Goal: Information Seeking & Learning: Learn about a topic

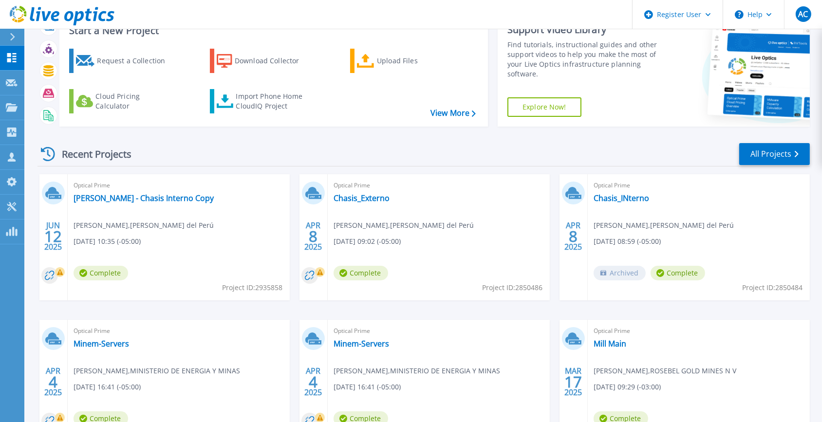
scroll to position [88, 0]
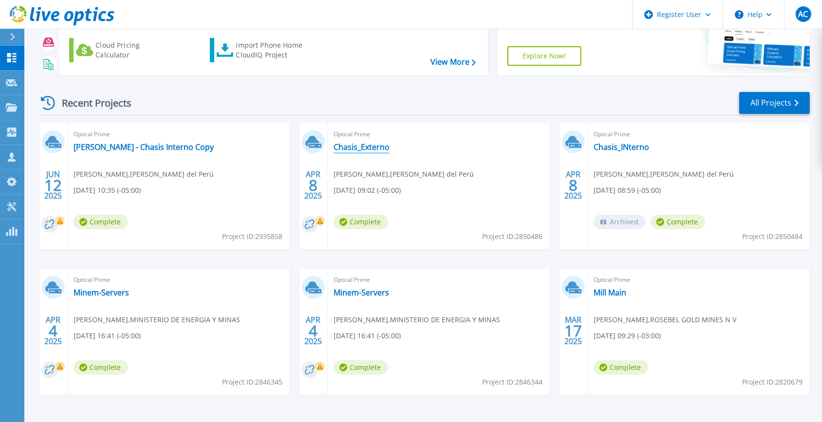
click at [363, 147] on link "Chasis_Externo" at bounding box center [362, 147] width 56 height 10
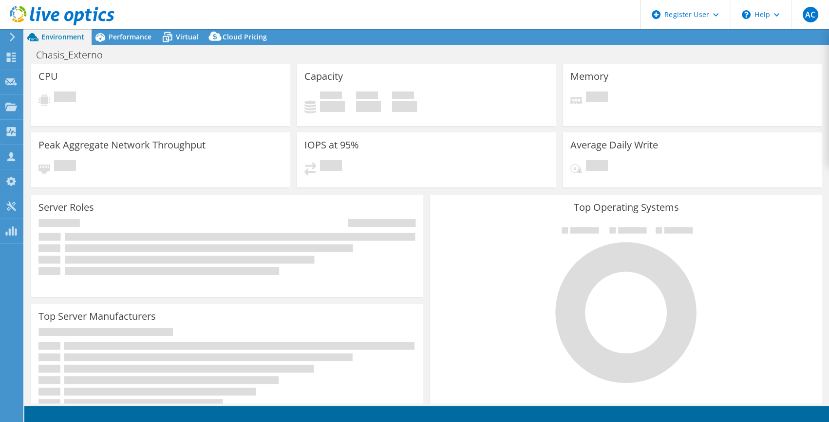
select select "SouthAmerica"
select select "USD"
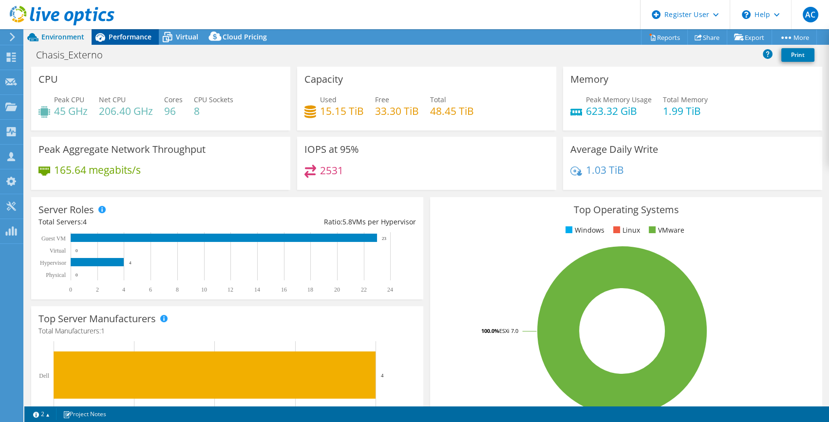
click at [128, 38] on span "Performance" at bounding box center [130, 36] width 43 height 9
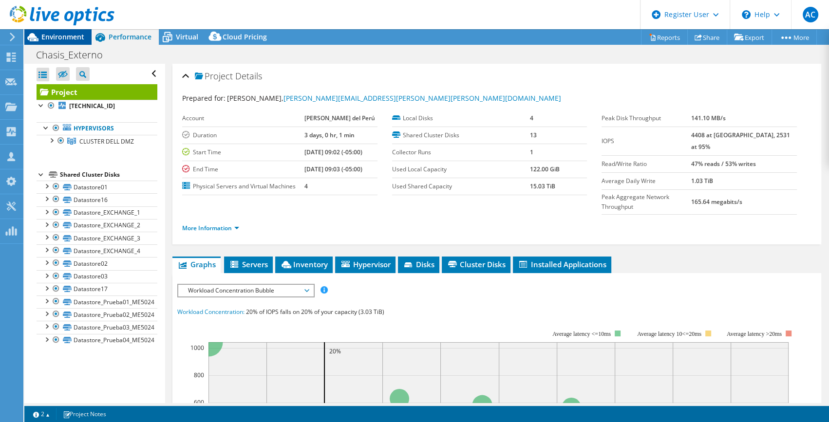
click at [39, 42] on icon at bounding box center [32, 37] width 17 height 17
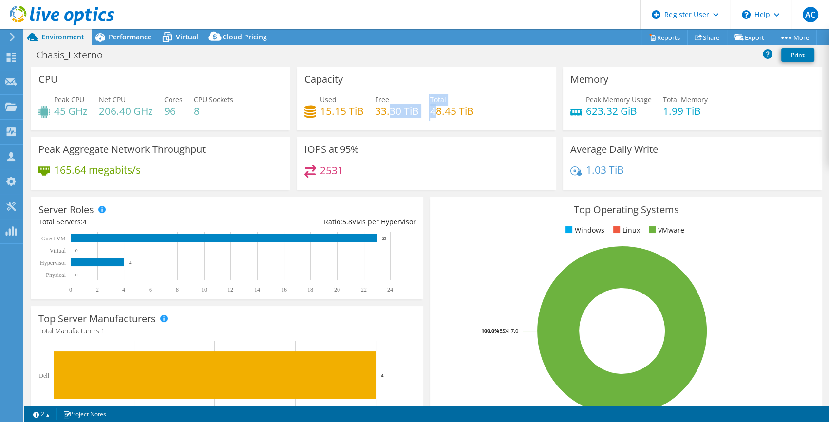
click at [436, 108] on div "Used 15.15 TiB Free 33.30 TiB Total 48.45 TiB" at bounding box center [426, 110] width 244 height 32
drag, startPoint x: 436, startPoint y: 108, endPoint x: 346, endPoint y: 99, distance: 90.0
click at [365, 111] on div "Used 15.15 TiB Free 33.30 TiB Total 48.45 TiB" at bounding box center [426, 110] width 244 height 32
click at [135, 40] on span "Performance" at bounding box center [130, 36] width 43 height 9
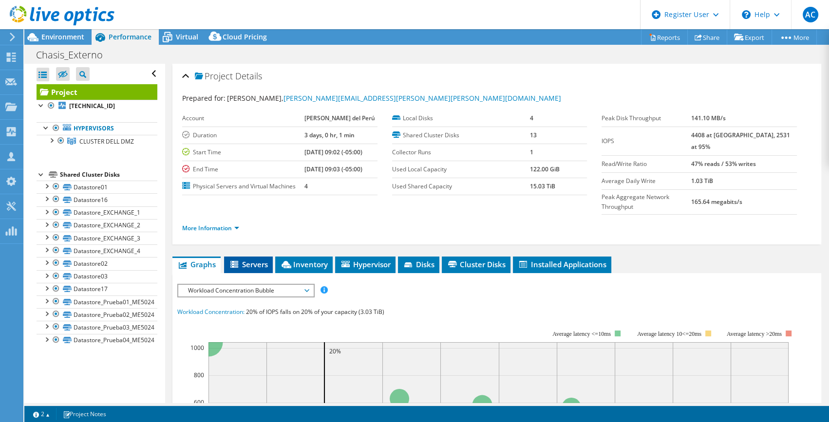
click at [253, 260] on span "Servers" at bounding box center [248, 265] width 39 height 10
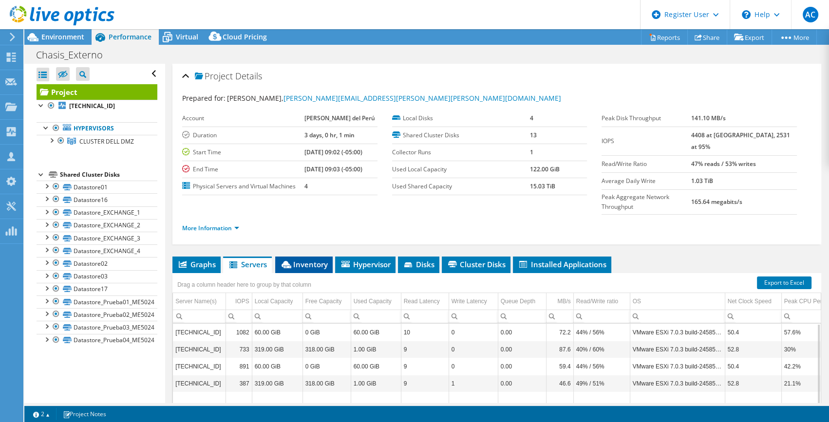
click at [317, 260] on span "Inventory" at bounding box center [304, 265] width 48 height 10
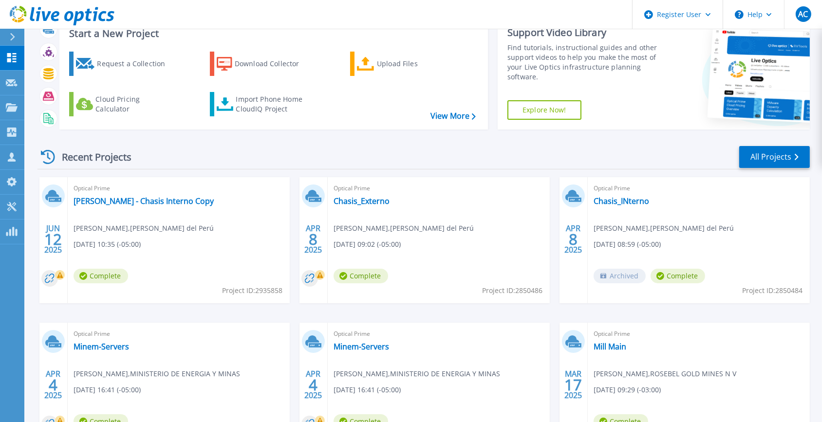
scroll to position [88, 0]
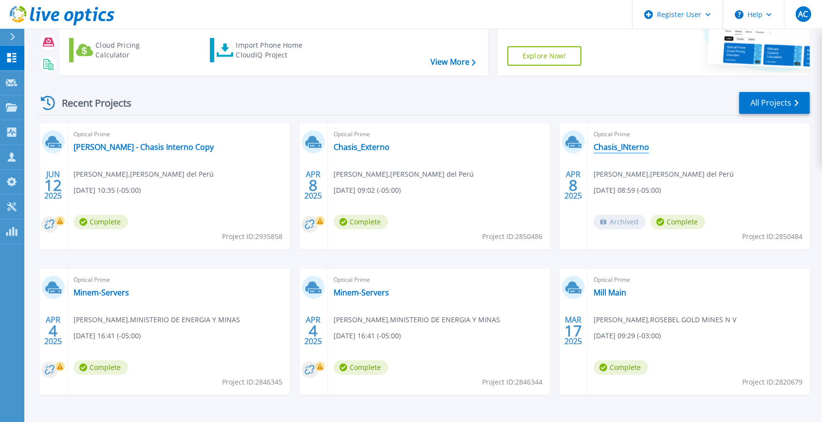
click at [618, 146] on link "Chasis_INterno" at bounding box center [622, 147] width 56 height 10
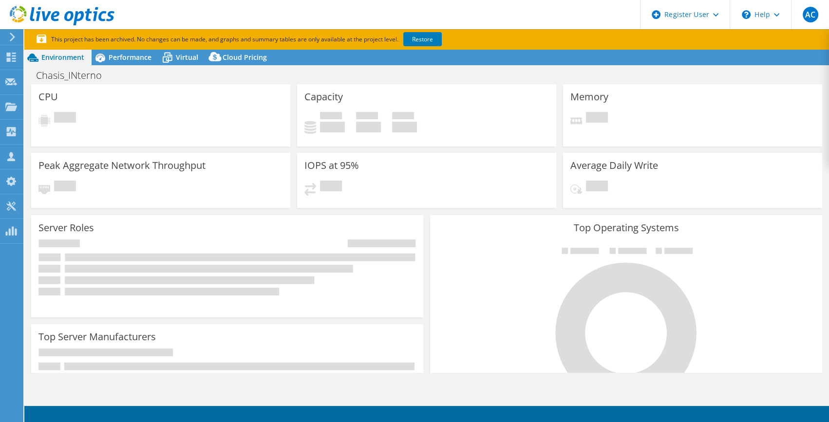
select select "USD"
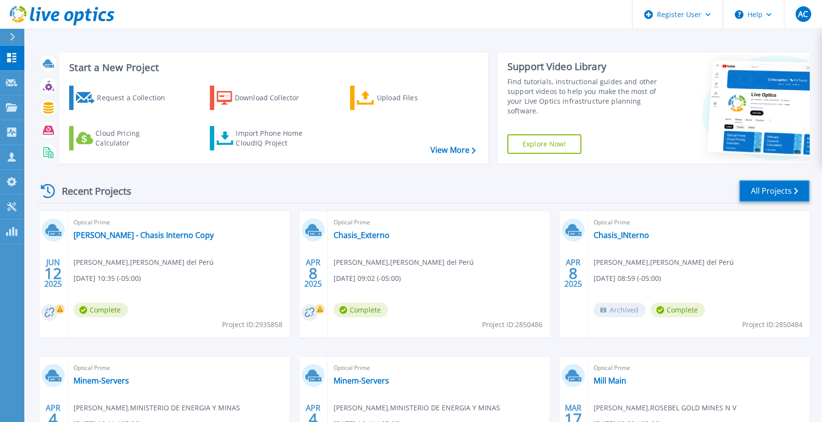
click at [773, 196] on link "All Projects" at bounding box center [774, 191] width 71 height 22
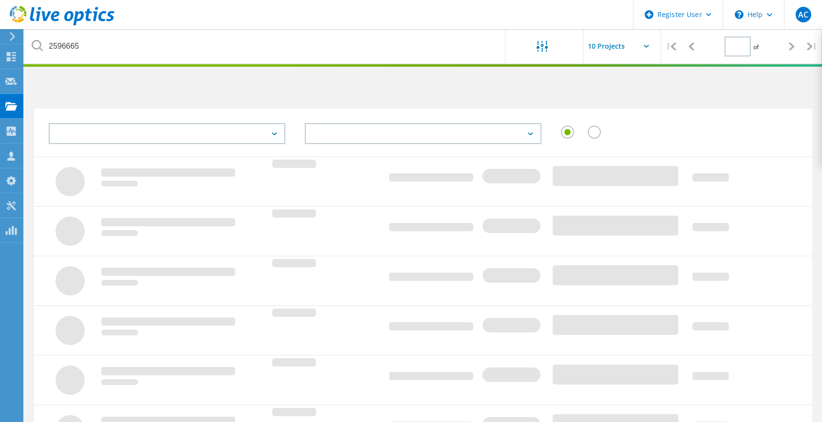
type input "1"
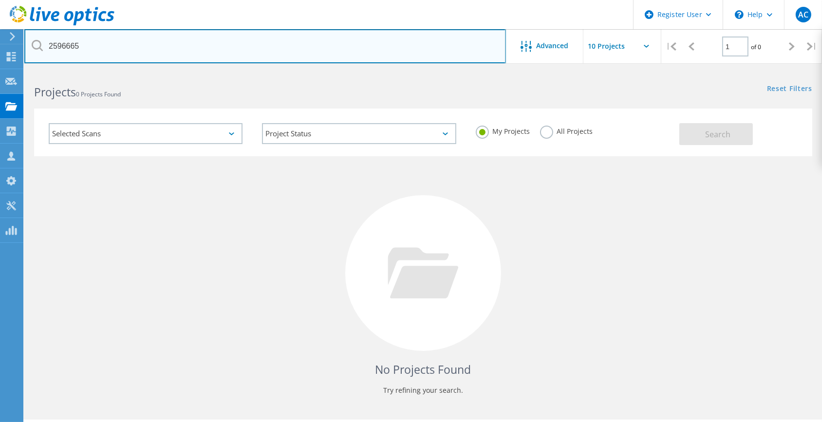
drag, startPoint x: 134, startPoint y: 44, endPoint x: -2, endPoint y: 48, distance: 136.4
click at [0, 48] on html "Register User \n Help Explore Helpful Articles Contact Support AC Dell User Ama…" at bounding box center [411, 224] width 822 height 449
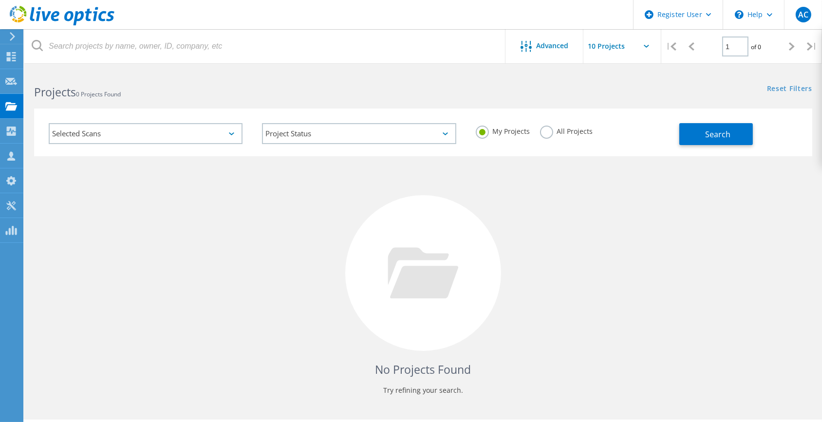
click at [721, 121] on div "Search" at bounding box center [743, 129] width 128 height 32
click at [714, 141] on button "Search" at bounding box center [716, 134] width 74 height 22
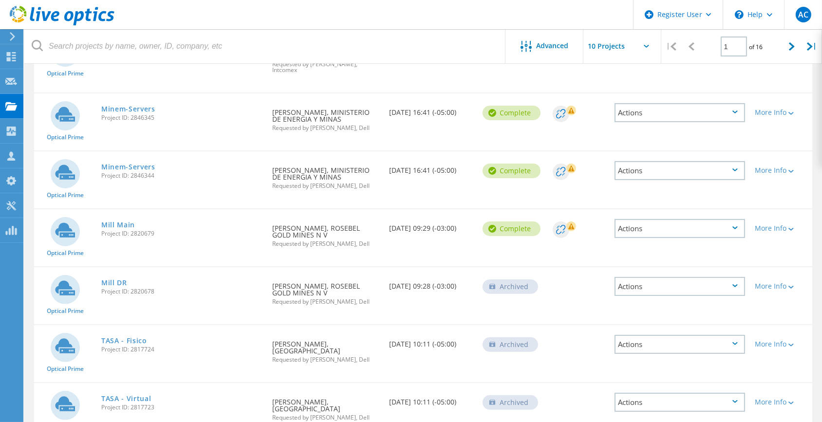
scroll to position [360, 0]
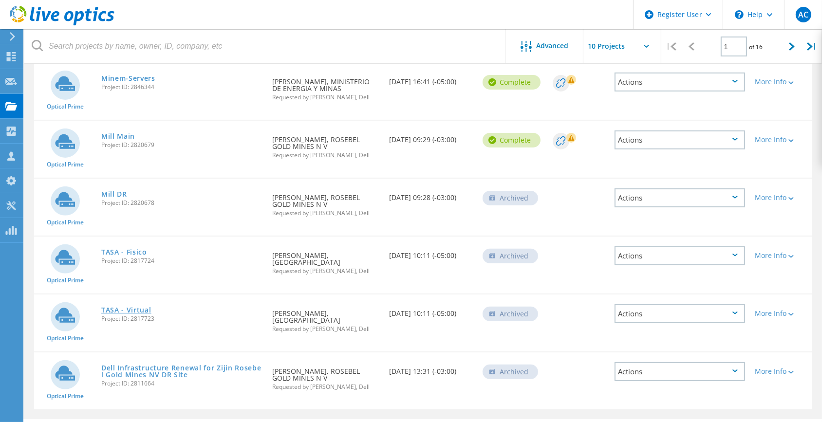
click at [137, 307] on link "TASA - Virtual" at bounding box center [126, 310] width 50 height 7
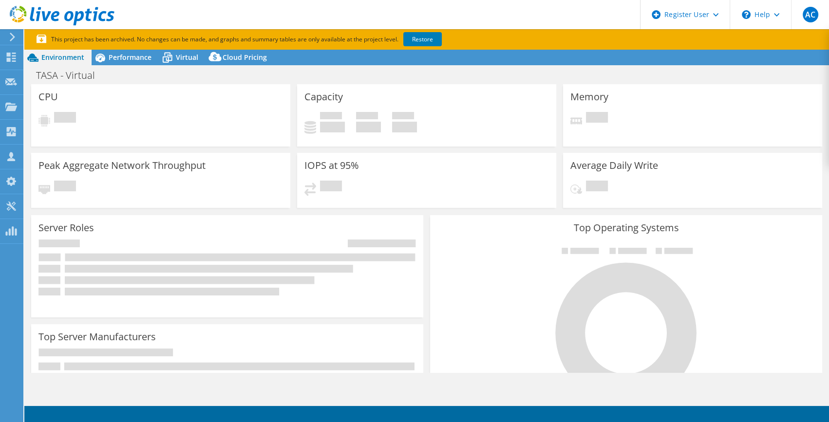
select select "USD"
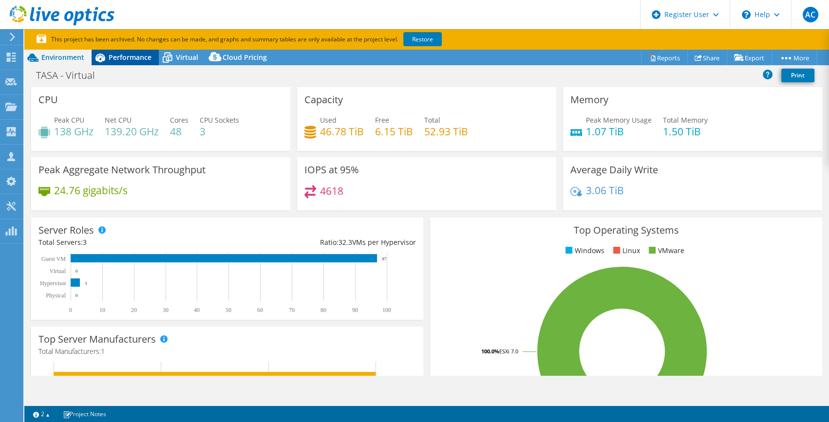
click at [118, 56] on span "Performance" at bounding box center [130, 57] width 43 height 9
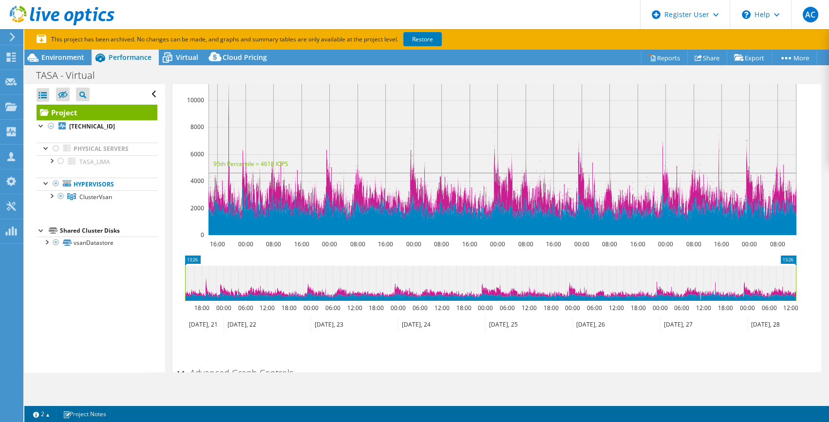
scroll to position [292, 0]
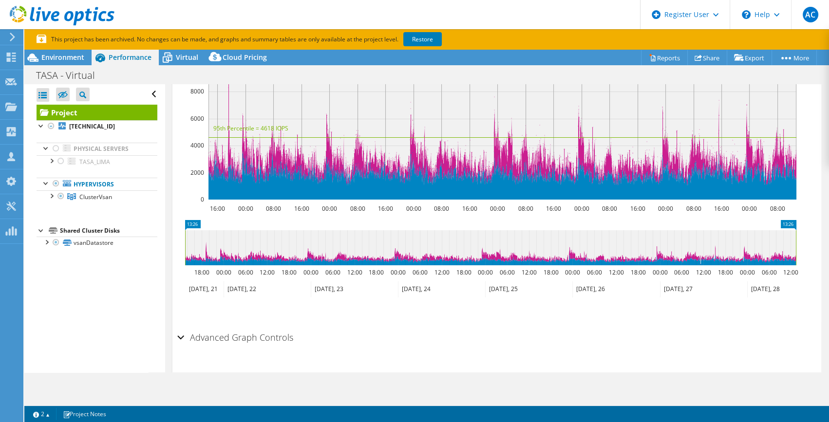
click at [236, 328] on h2 "Advanced Graph Controls" at bounding box center [235, 337] width 116 height 19
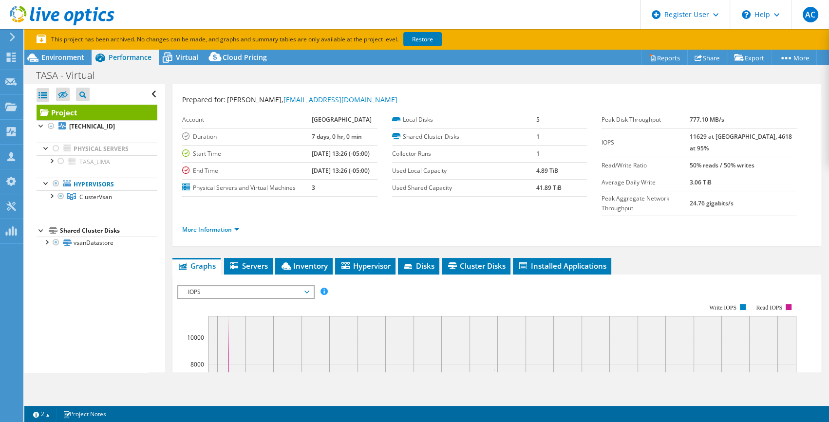
scroll to position [0, 0]
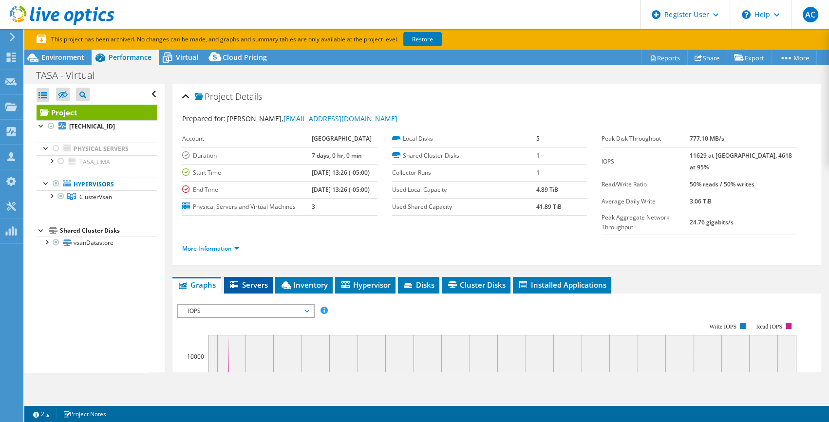
click at [241, 280] on span "Servers" at bounding box center [248, 285] width 39 height 10
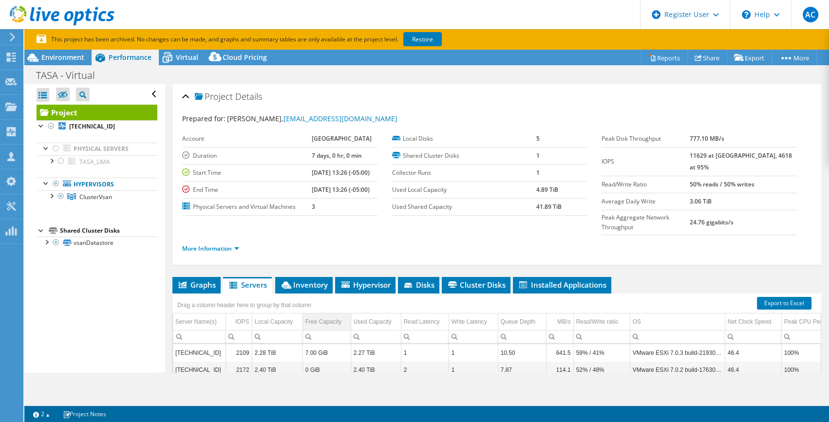
scroll to position [144, 0]
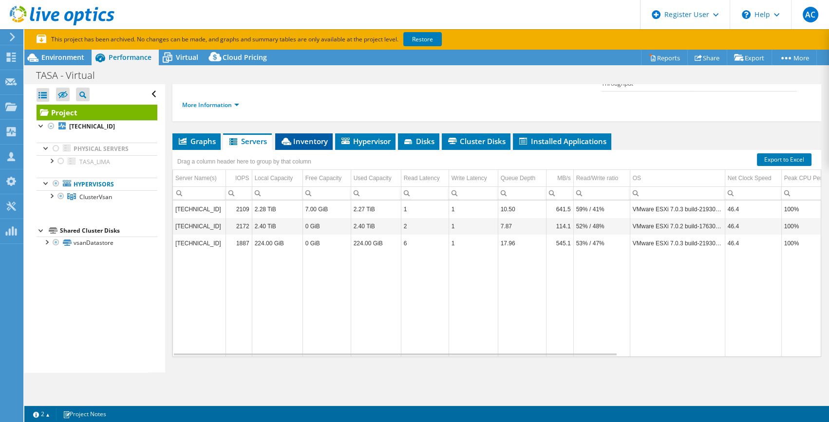
click at [288, 138] on icon at bounding box center [286, 141] width 10 height 7
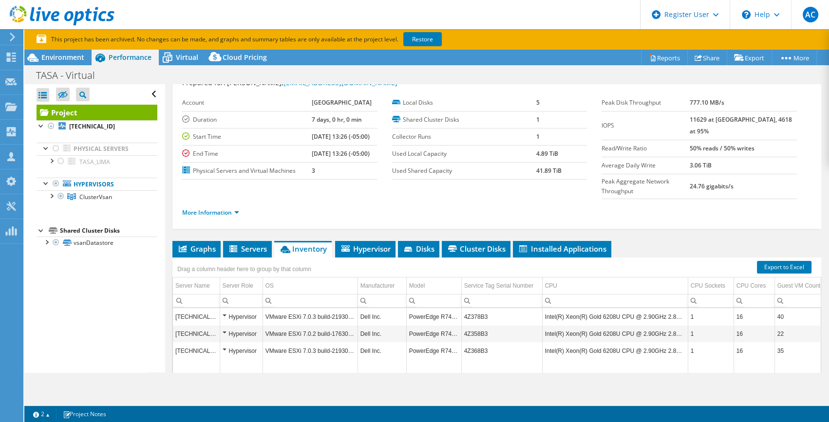
scroll to position [0, 0]
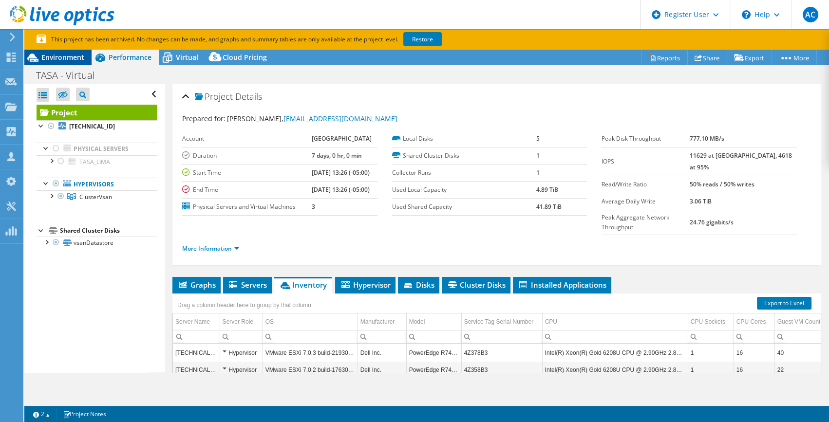
click at [49, 62] on div "Environment" at bounding box center [57, 58] width 67 height 16
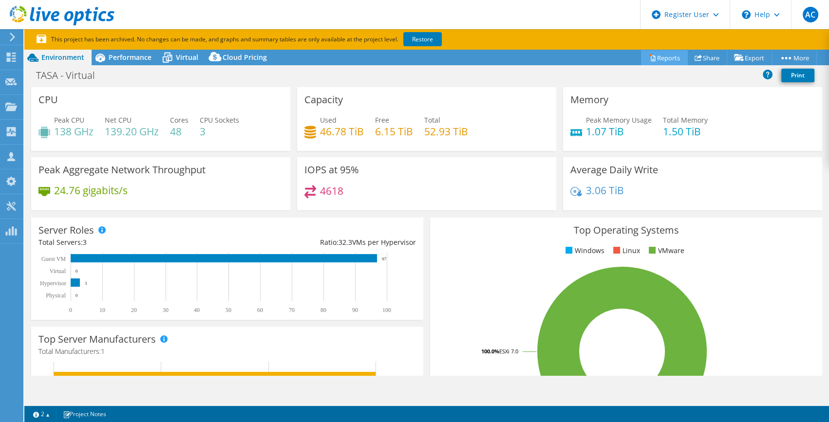
click at [665, 56] on link "Reports" at bounding box center [664, 57] width 47 height 15
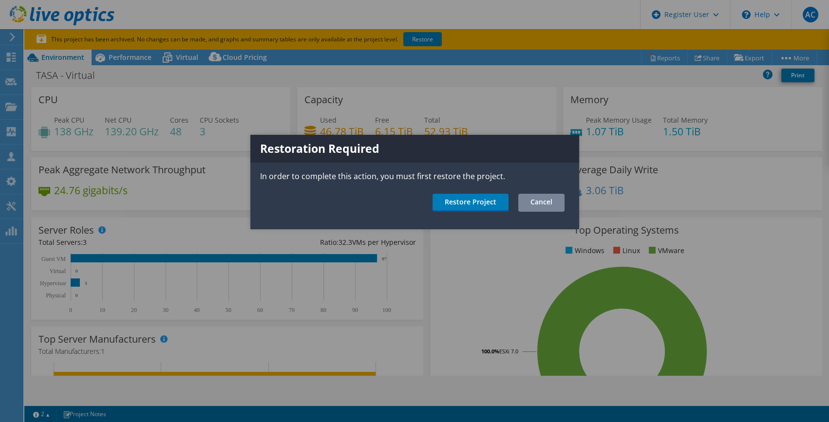
click at [562, 205] on link "Cancel" at bounding box center [541, 203] width 46 height 18
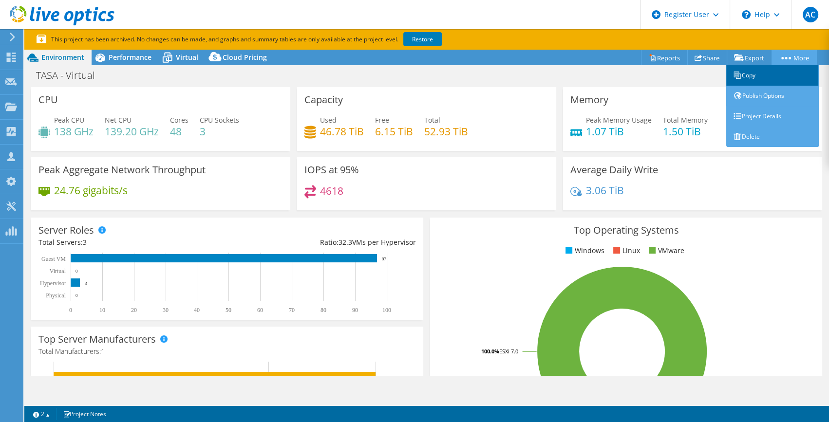
click at [748, 74] on link "Copy" at bounding box center [772, 75] width 93 height 20
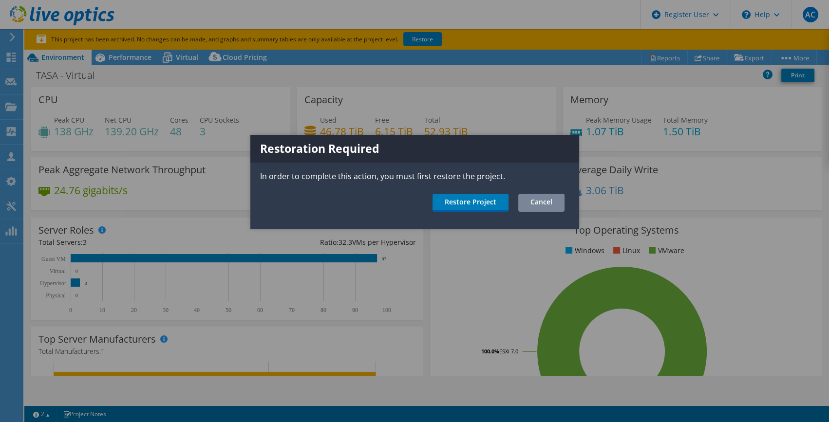
click at [556, 206] on link "Cancel" at bounding box center [541, 203] width 46 height 18
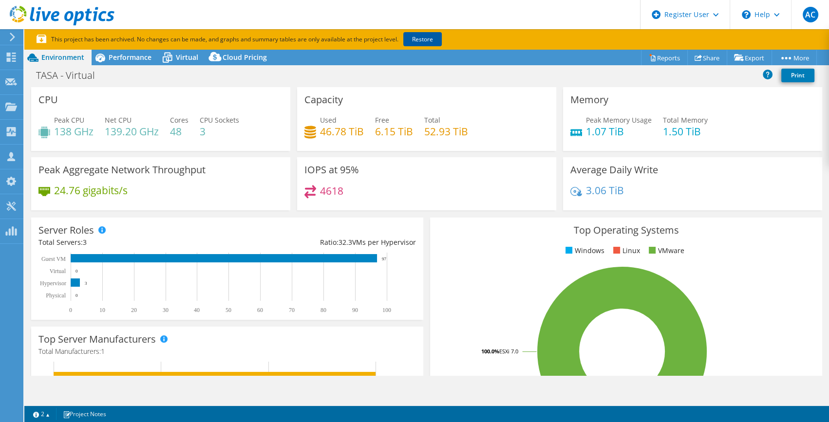
click at [420, 37] on link "Restore" at bounding box center [422, 39] width 38 height 14
drag, startPoint x: 319, startPoint y: 192, endPoint x: 358, endPoint y: 197, distance: 38.8
click at [358, 197] on div "4618" at bounding box center [426, 195] width 244 height 21
drag, startPoint x: 358, startPoint y: 197, endPoint x: 328, endPoint y: 200, distance: 30.3
click at [328, 200] on div "4618" at bounding box center [426, 195] width 244 height 21
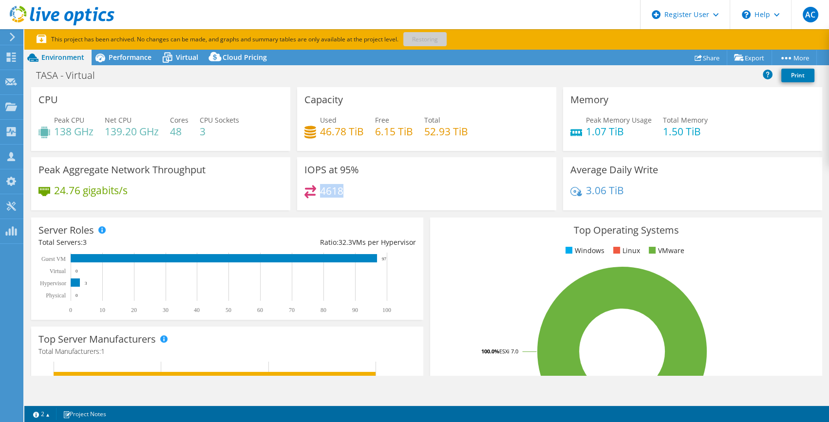
drag, startPoint x: 317, startPoint y: 191, endPoint x: 364, endPoint y: 189, distance: 46.8
click at [364, 189] on div "4618" at bounding box center [426, 195] width 244 height 21
drag, startPoint x: 364, startPoint y: 189, endPoint x: 315, endPoint y: 200, distance: 50.0
click at [317, 200] on div "4618" at bounding box center [426, 195] width 244 height 21
click at [445, 40] on p "This project has been archived. No changes can be made, and graphs and summary …" at bounding box center [275, 39] width 477 height 11
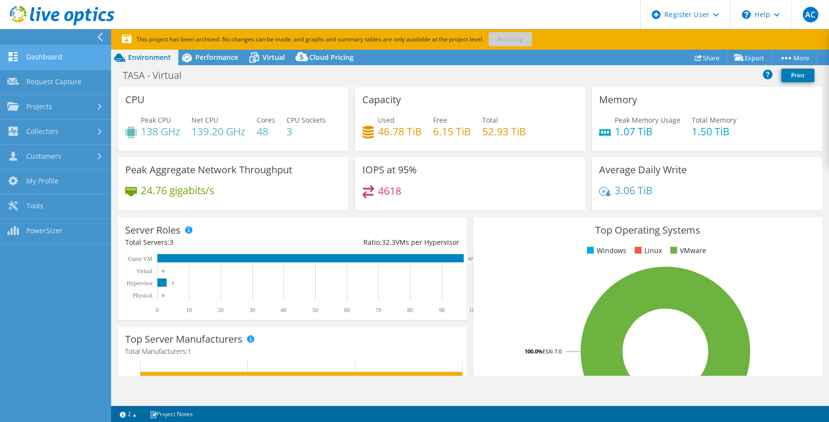
click at [46, 58] on link "Dashboard" at bounding box center [55, 57] width 111 height 25
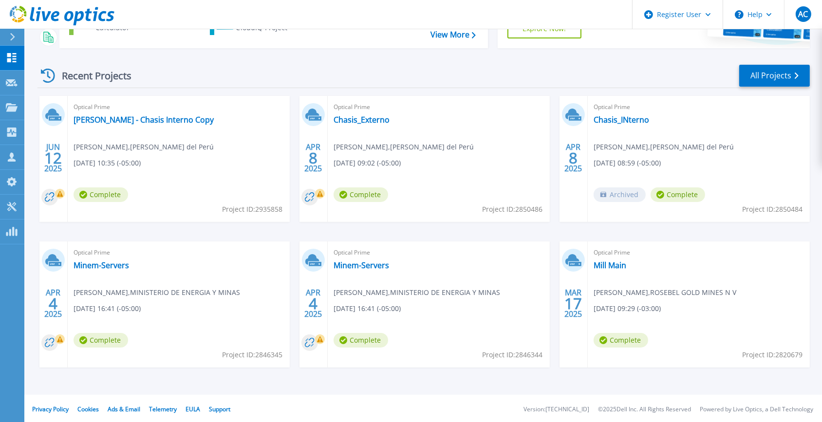
scroll to position [117, 0]
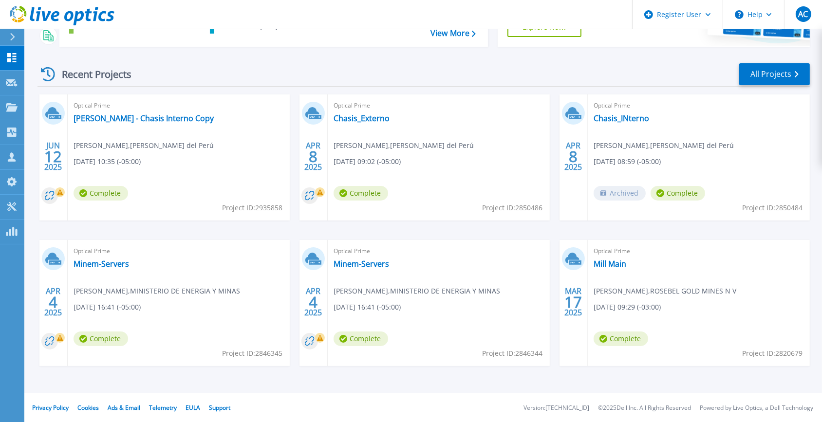
click at [750, 85] on div "Recent Projects All Projects" at bounding box center [423, 74] width 772 height 24
click at [756, 72] on link "All Projects" at bounding box center [774, 74] width 71 height 22
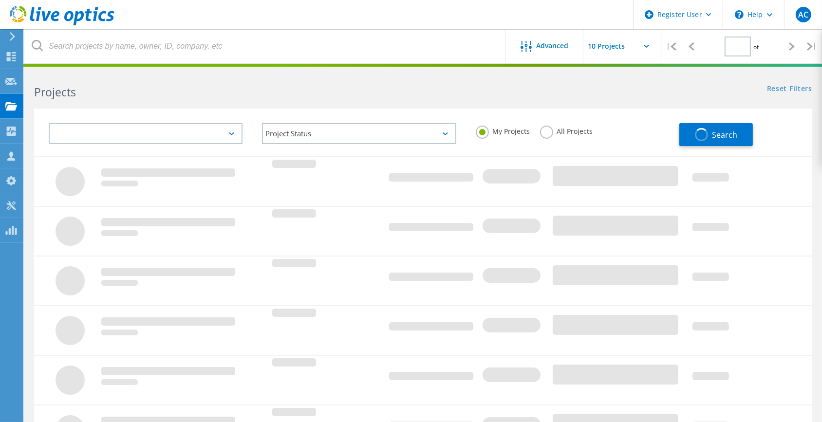
type input "1"
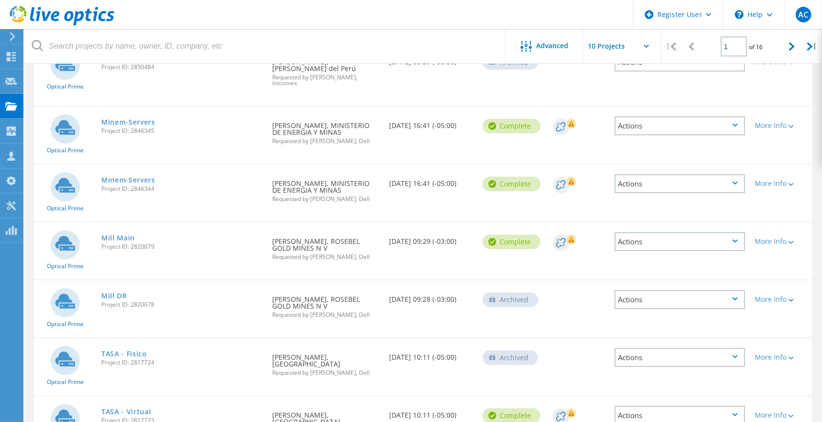
scroll to position [265, 0]
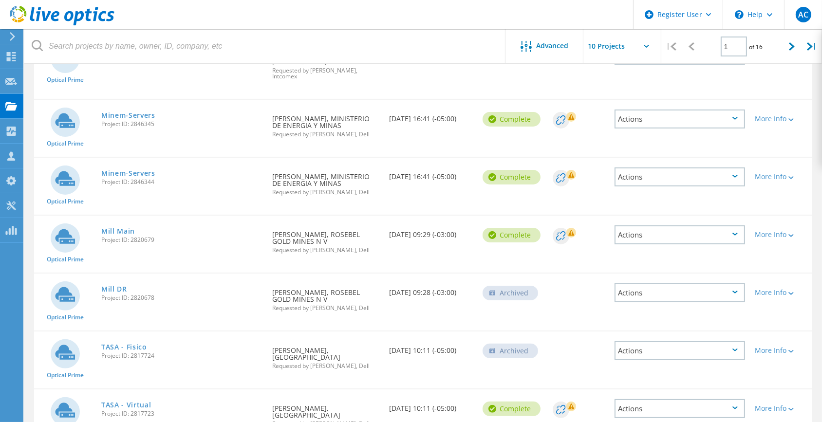
click at [145, 411] on span "Project ID: 2817723" at bounding box center [182, 414] width 162 height 6
click at [130, 402] on link "TASA - Virtual" at bounding box center [126, 405] width 50 height 7
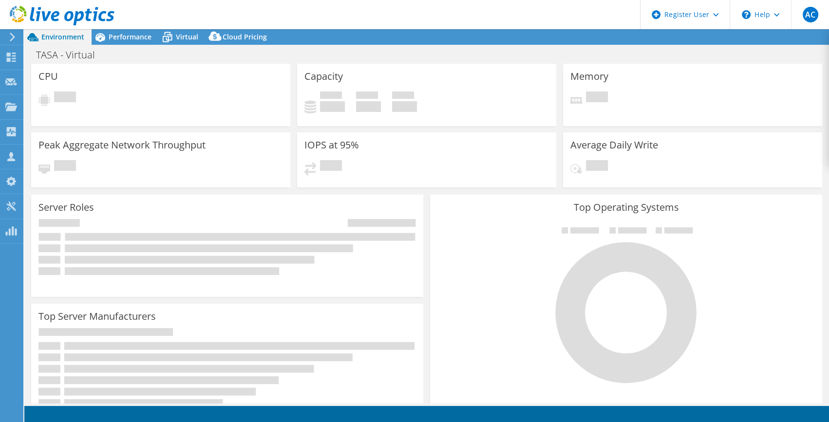
select select "USD"
